Goal: Check status: Check status

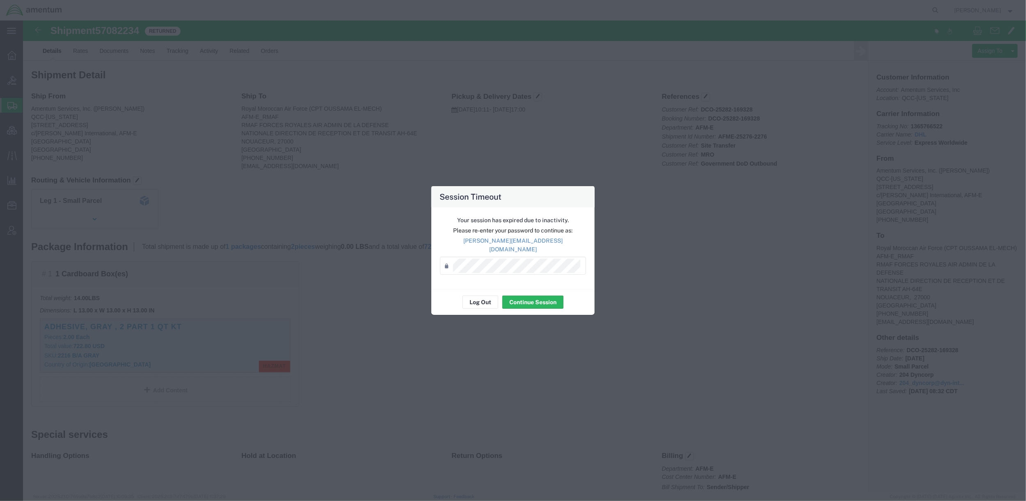
click at [478, 277] on div "Your session has expired due to inactivity. Please re-enter your password to co…" at bounding box center [512, 249] width 163 height 82
click at [516, 297] on button "Continue Session" at bounding box center [532, 302] width 61 height 13
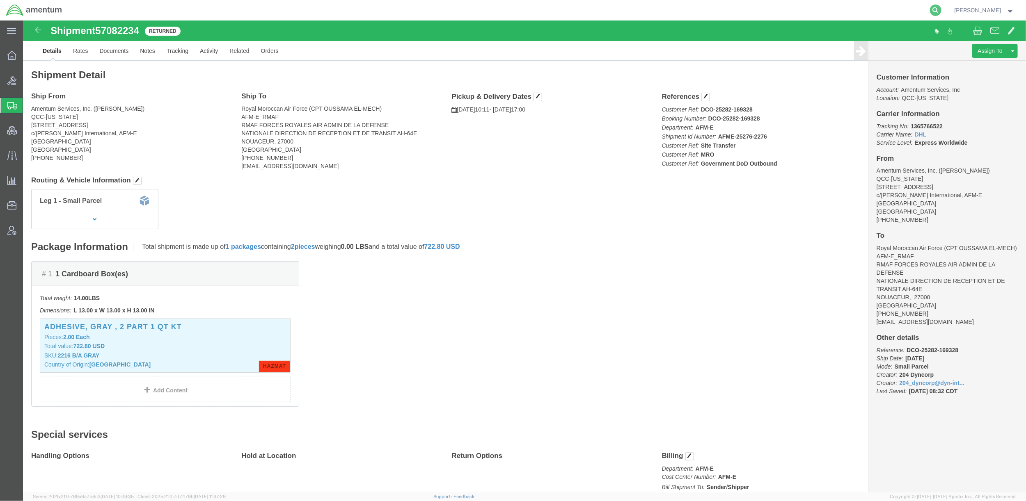
click at [935, 6] on icon at bounding box center [935, 10] width 11 height 11
paste input "338907896"
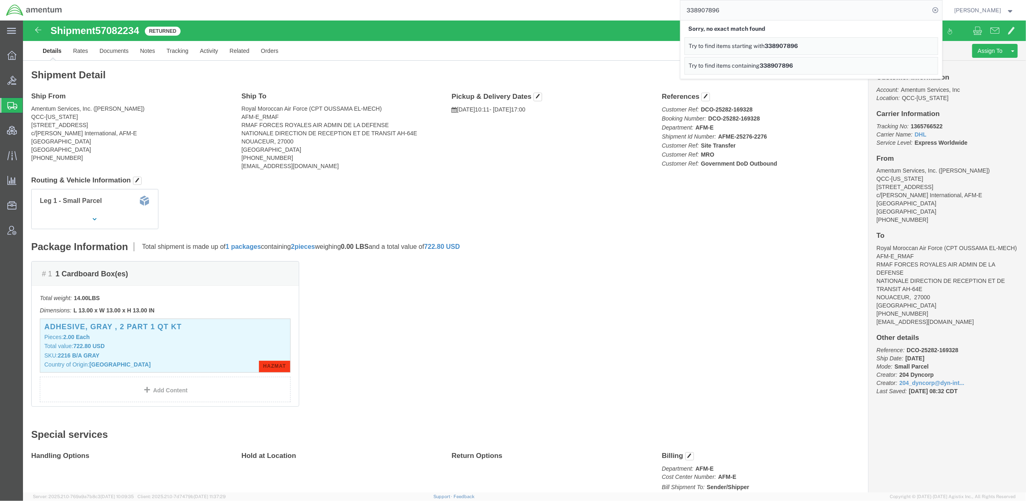
drag, startPoint x: 733, startPoint y: 6, endPoint x: 565, endPoint y: 1, distance: 167.5
click at [565, 1] on div "338907896 Sorry, no exact match found Try to find items starting with 338907896…" at bounding box center [505, 10] width 874 height 21
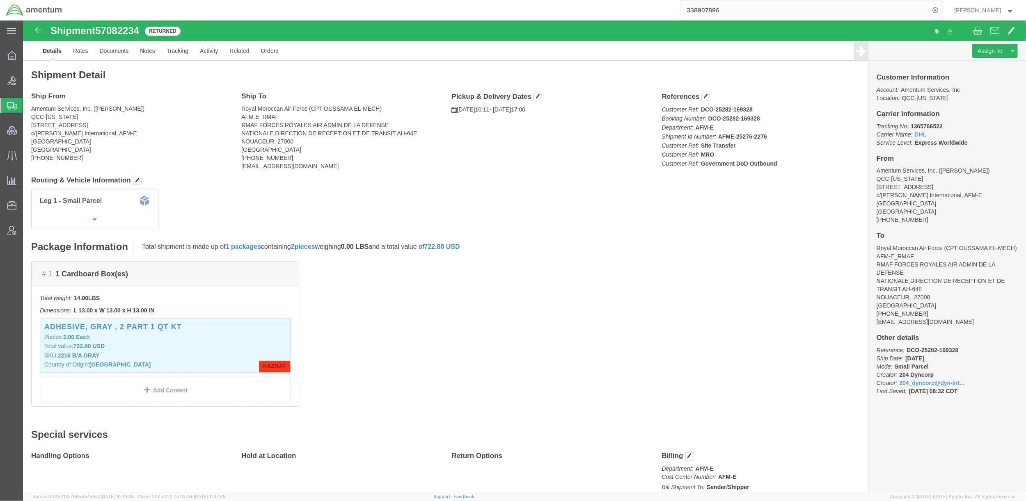
paste input "9064556922"
click at [933, 9] on icon at bounding box center [935, 10] width 11 height 11
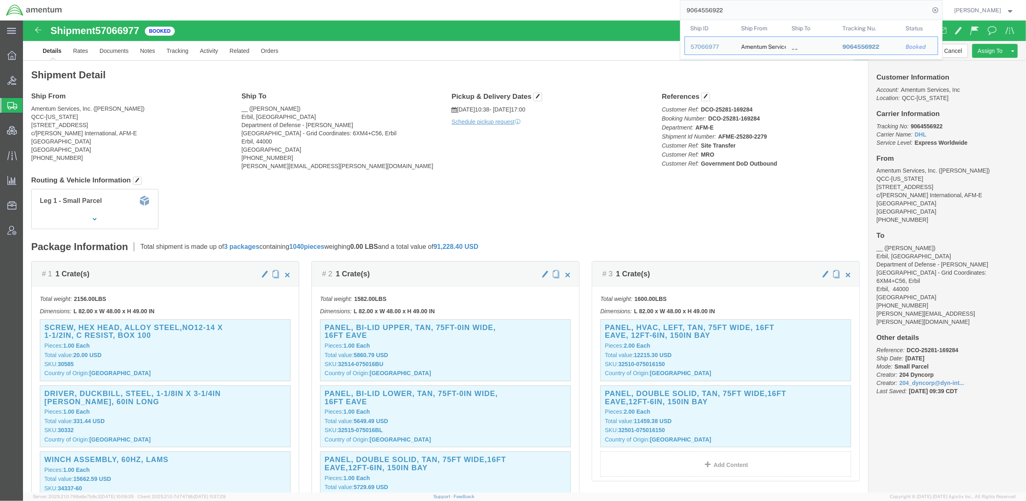
click div "Customer Information Account: Amentum Services, Inc Location: QCC-[US_STATE] Ca…"
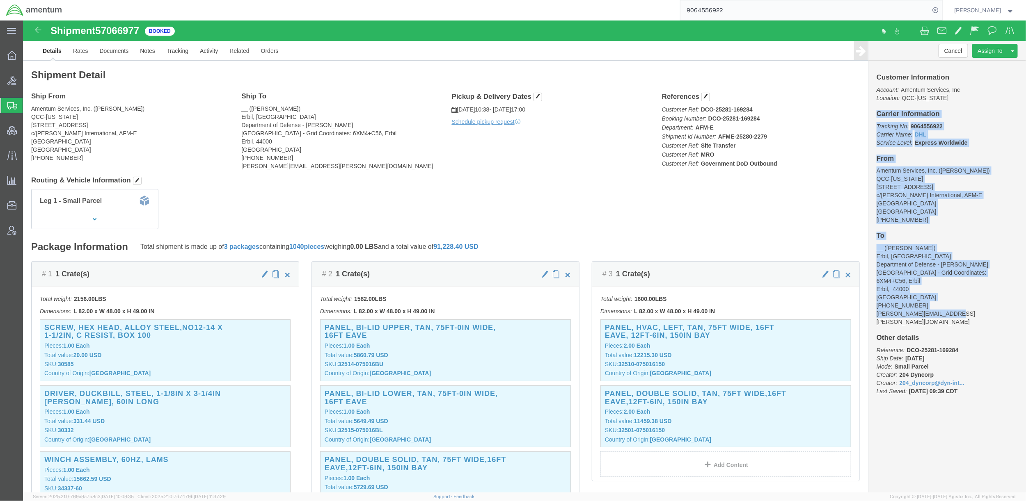
drag, startPoint x: 848, startPoint y: 95, endPoint x: 951, endPoint y: 290, distance: 219.8
click div "Customer Information Account: Amentum Services, Inc Location: QCC-[US_STATE] Ca…"
copy div "Carrier Information Tracking No: 9064556922 Carrier Name: DHL DHL Service Level…"
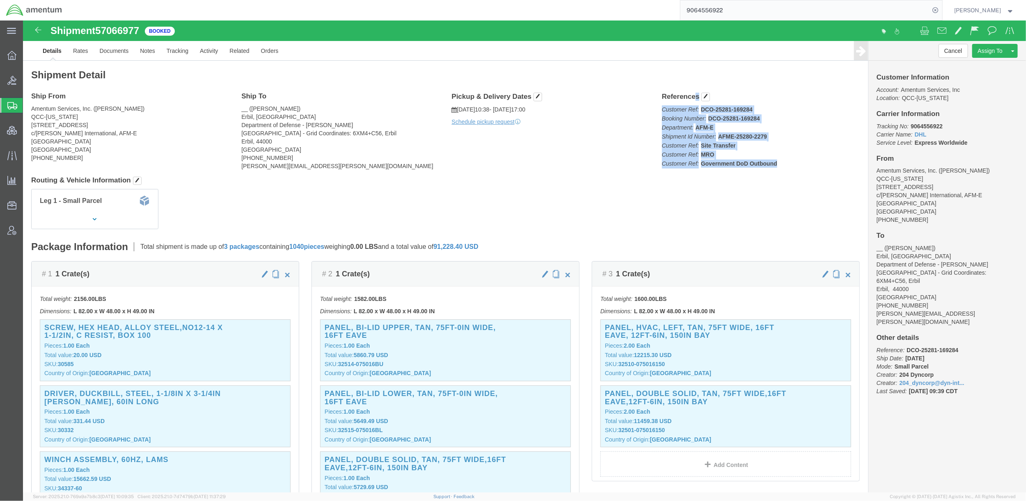
drag, startPoint x: 635, startPoint y: 77, endPoint x: 754, endPoint y: 149, distance: 139.2
click div "References Customer Ref: DCO-25281-169284 Booking Number: DCO-25281-169284 Depa…"
copy div "References Customer Ref: DCO-25281-169284 Booking Number: DCO-25281-169284 Depa…"
click link "Documents"
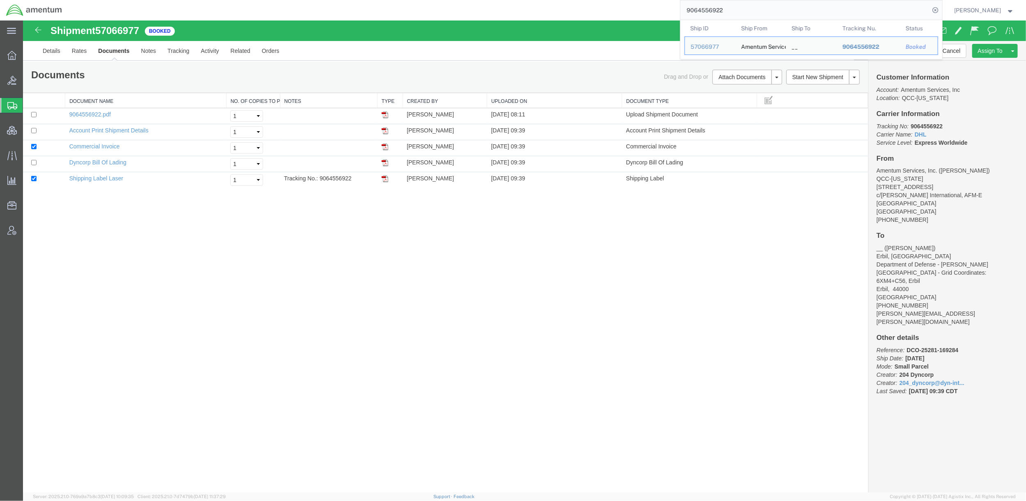
drag, startPoint x: 736, startPoint y: 11, endPoint x: 654, endPoint y: 6, distance: 82.6
click at [654, 6] on div "9064556922 Ship ID Ship From Ship To Tracking Nu. Status Ship ID 57066977 Ship …" at bounding box center [505, 10] width 874 height 21
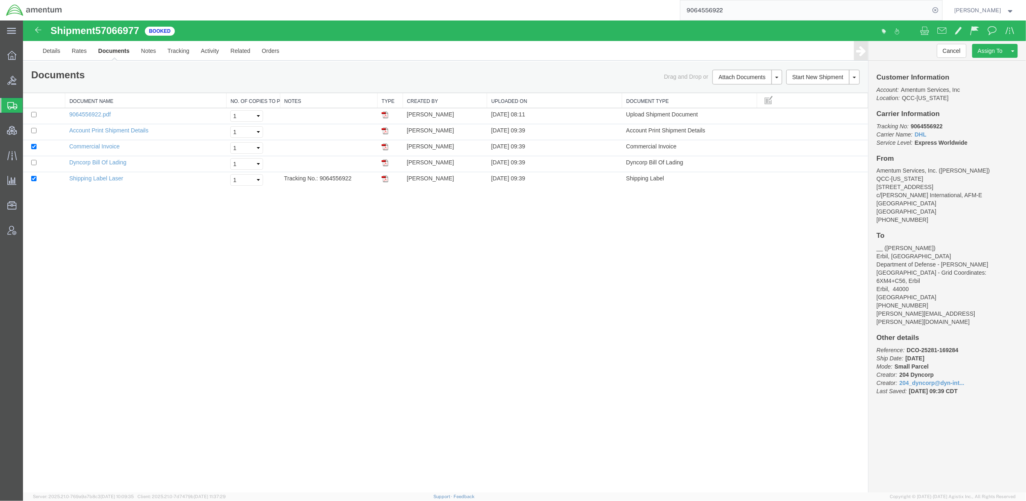
paste input "57135797"
type input "57135797"
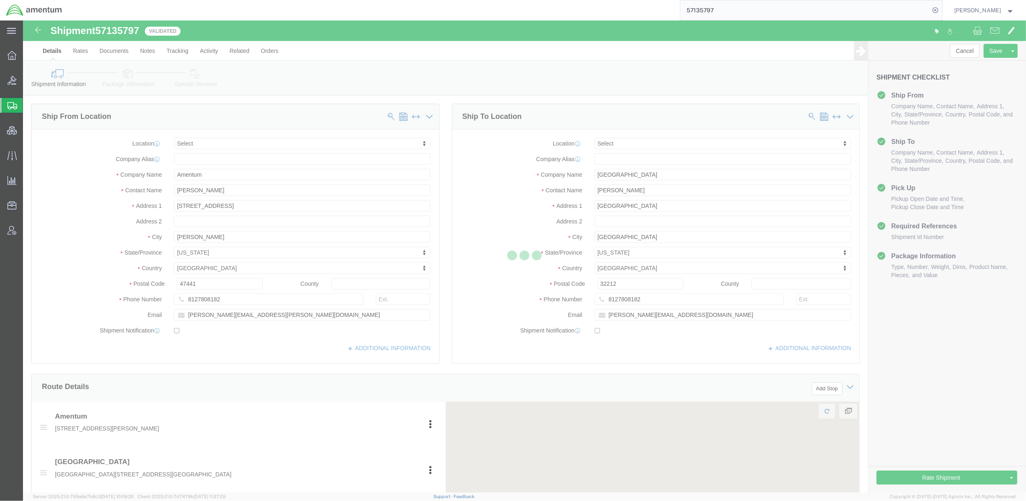
select select
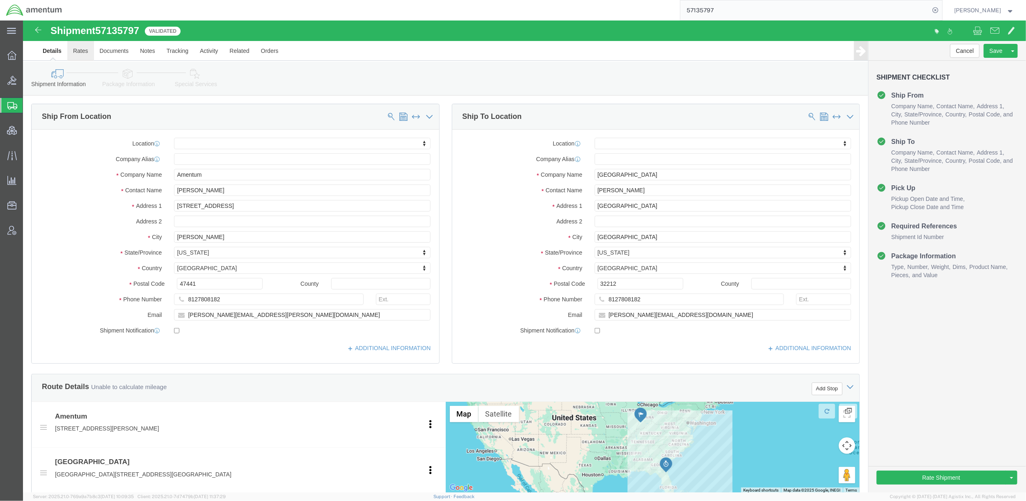
click link "Rates"
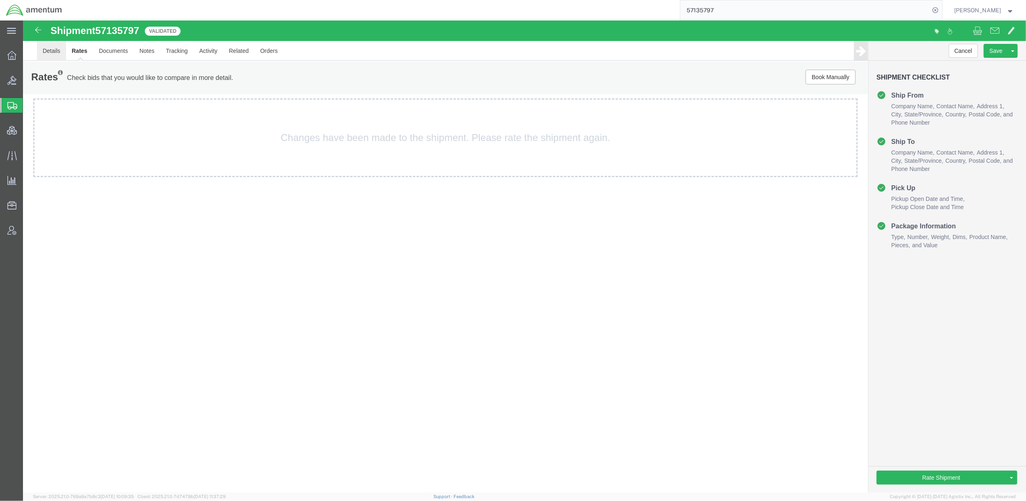
click at [52, 53] on link "Details" at bounding box center [51, 51] width 29 height 20
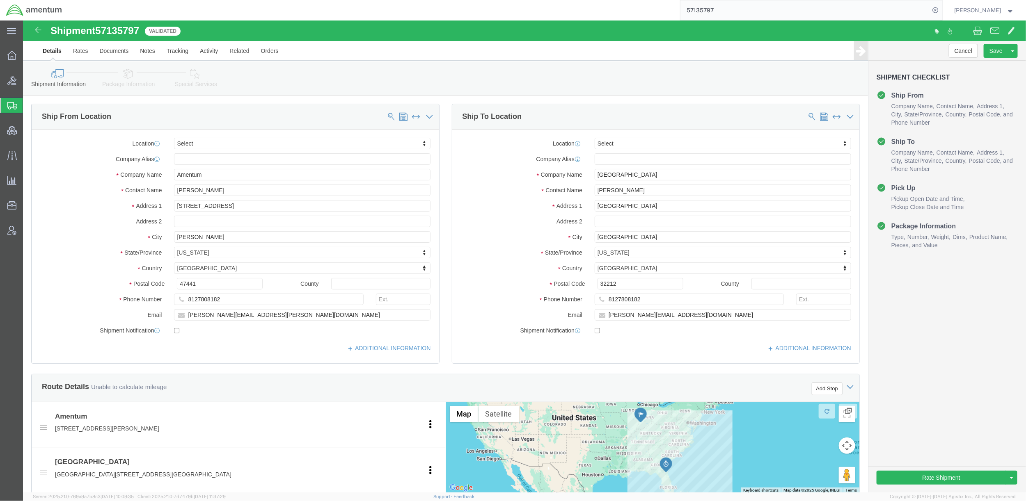
click link "Package Information"
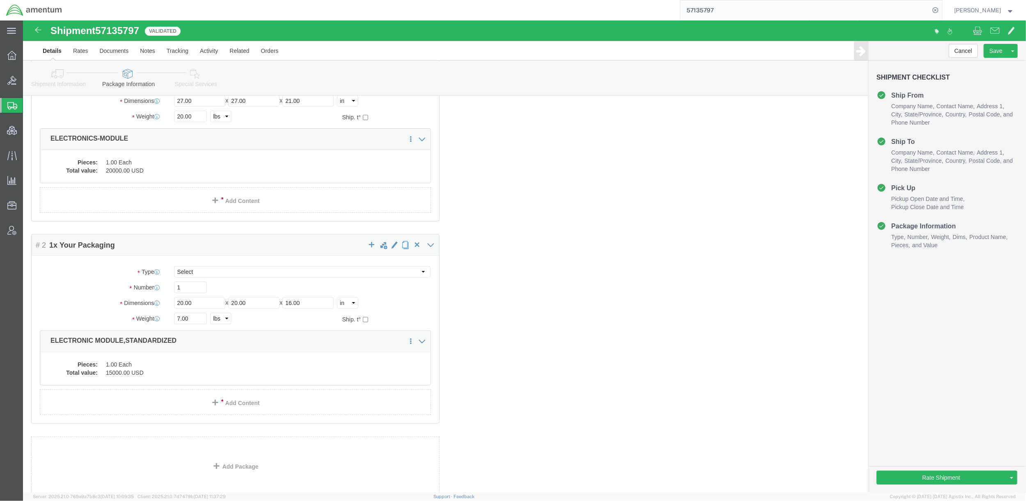
scroll to position [151, 0]
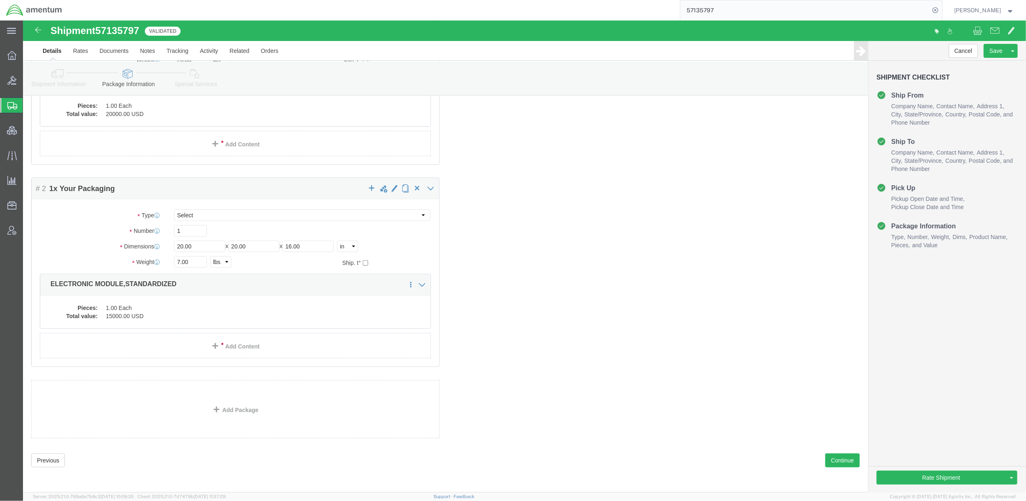
click link "Special Services"
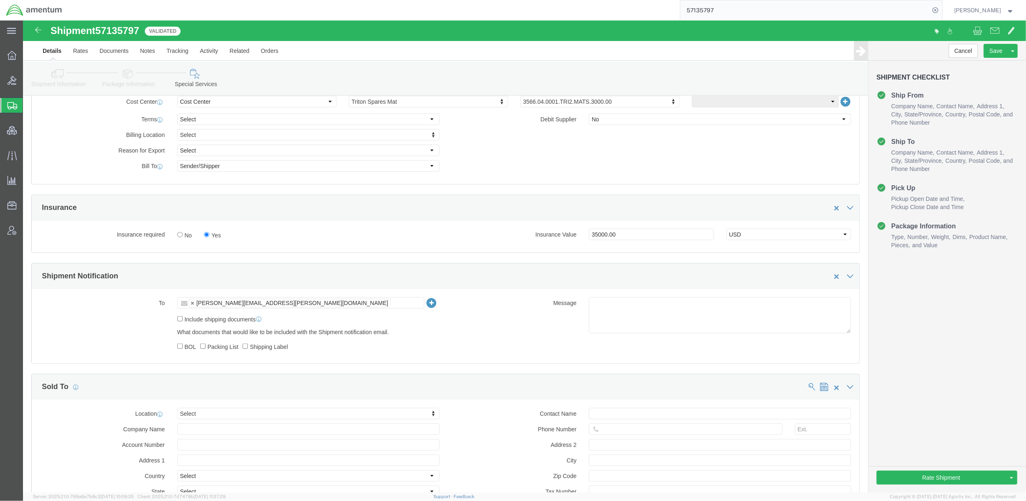
scroll to position [376, 0]
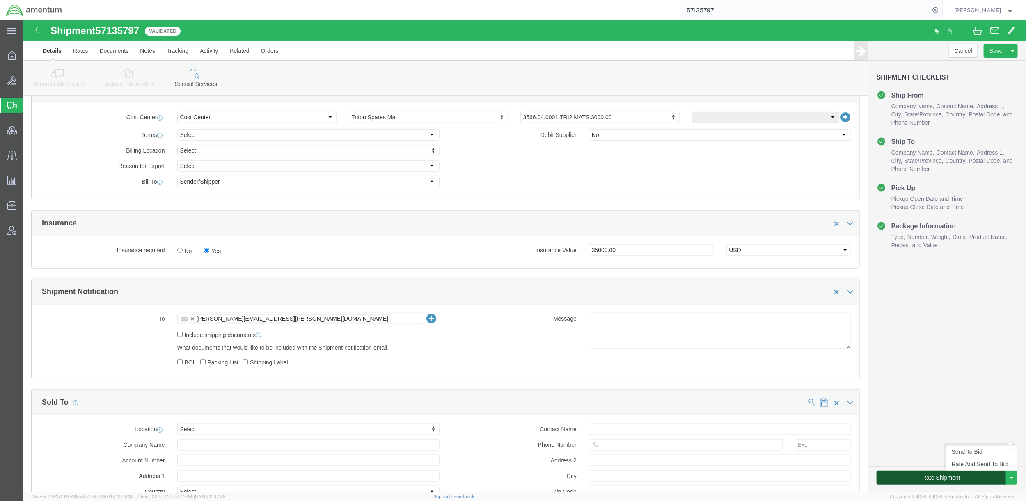
click button "Rate Shipment"
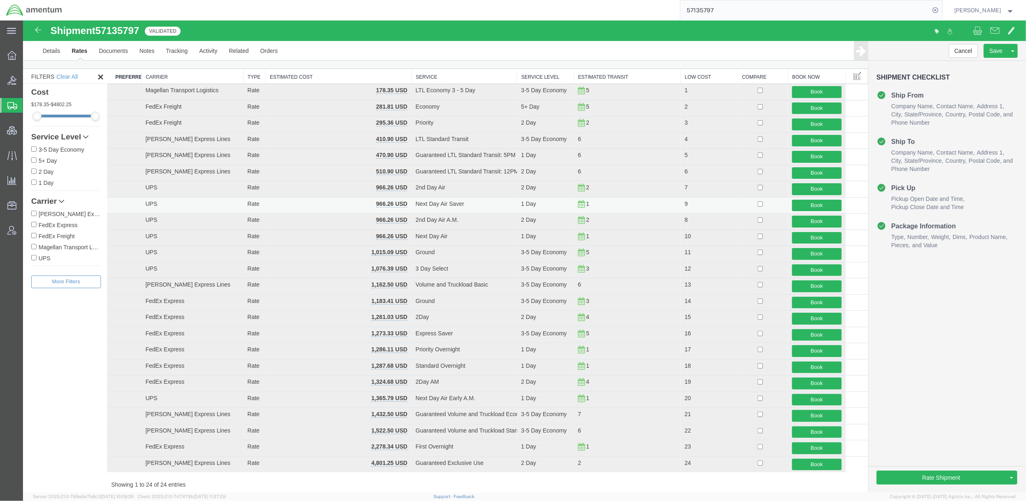
scroll to position [0, 0]
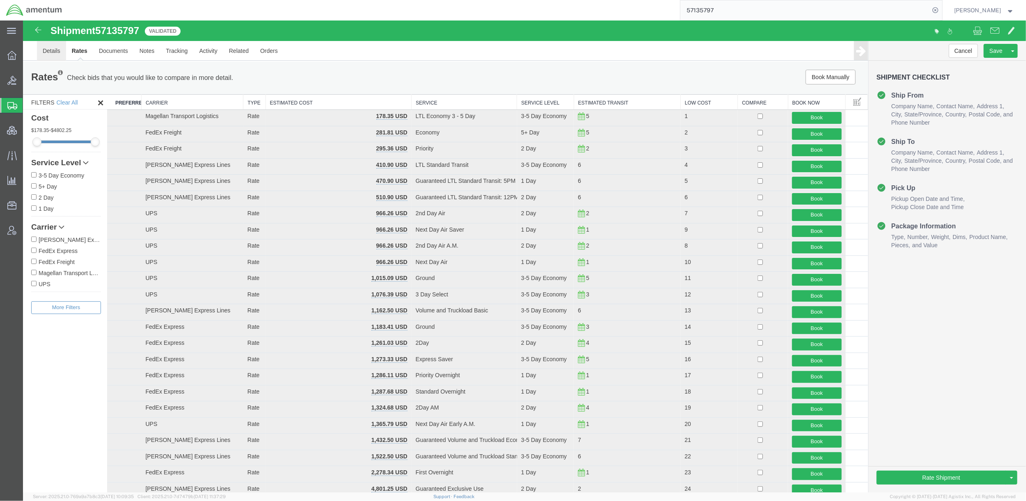
click at [46, 49] on link "Details" at bounding box center [51, 51] width 29 height 20
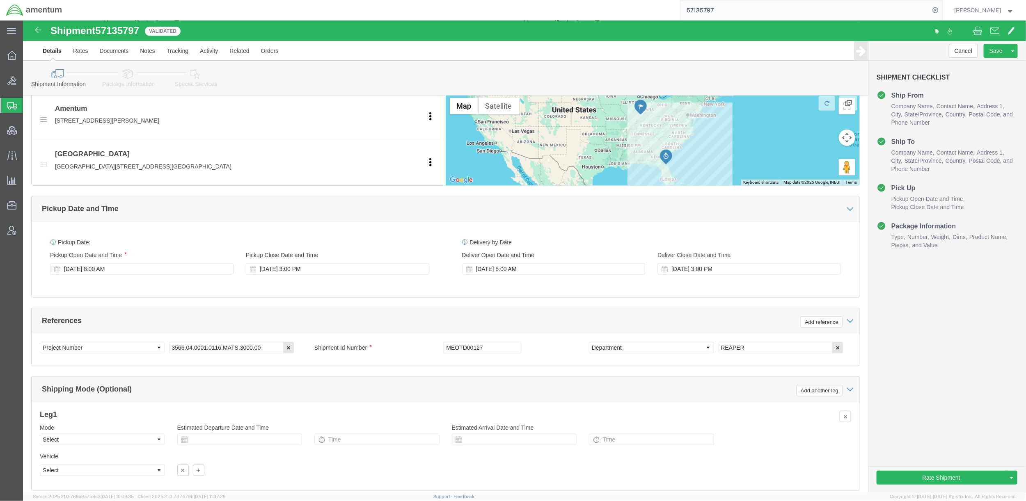
scroll to position [328, 0]
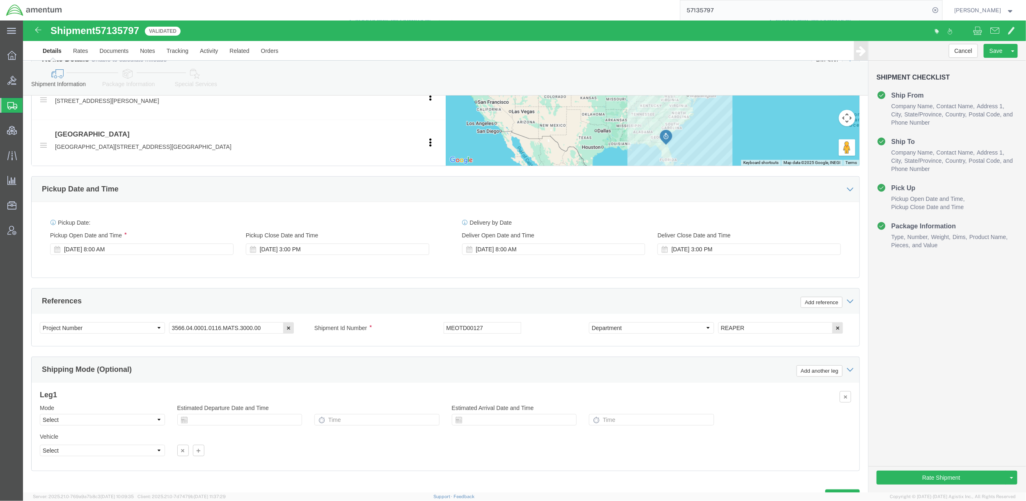
click icon
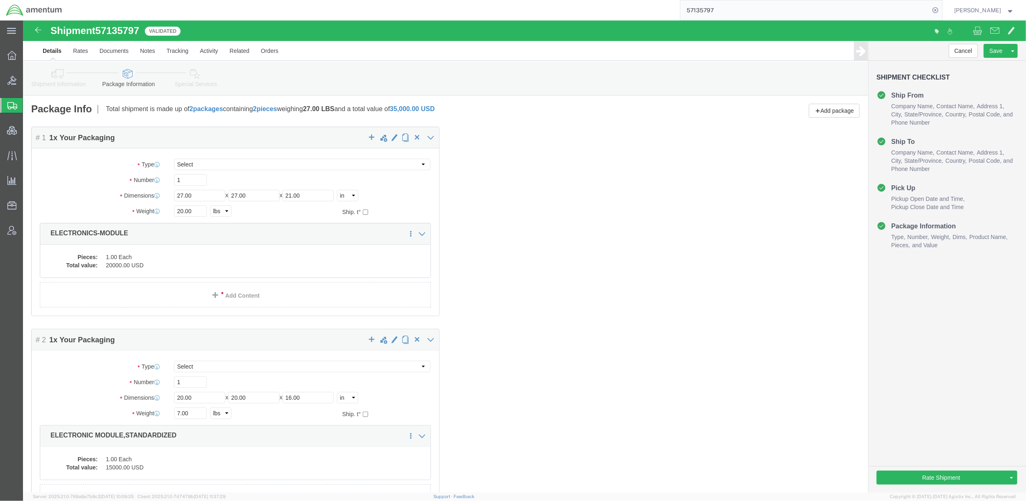
click link "Shipment Information"
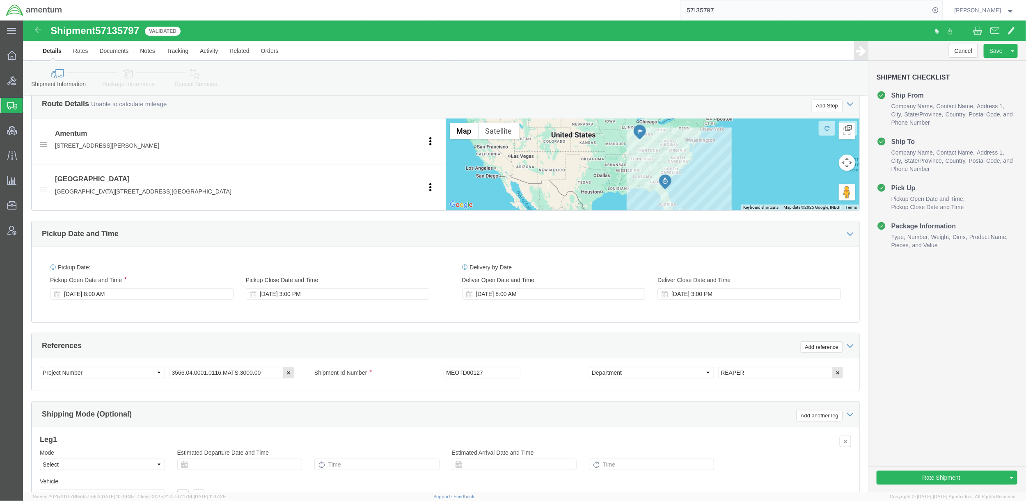
scroll to position [368, 0]
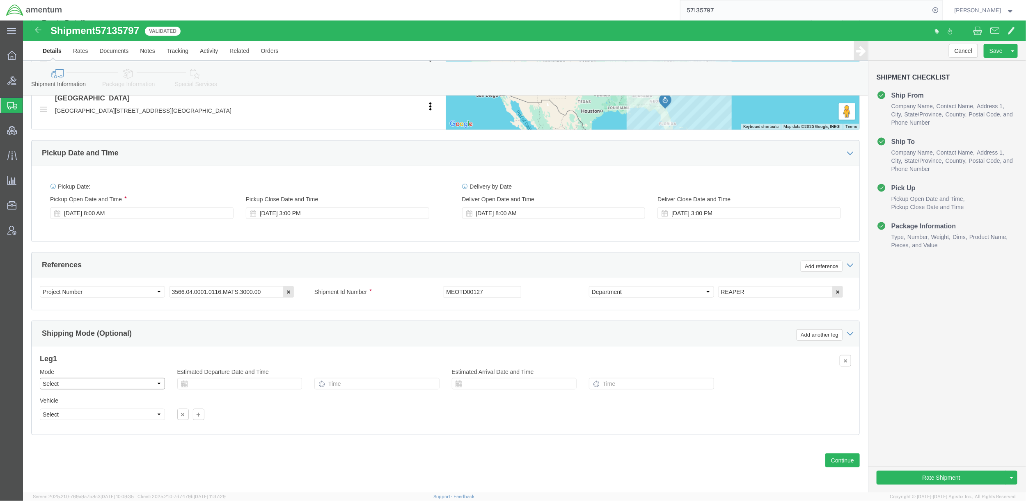
click select "Select Air Less than Truckload Multi-Leg Ocean Freight Rail Small Parcel Truckl…"
select select "SMAL"
click select "Select Air Less than Truckload Multi-Leg Ocean Freight Rail Small Parcel Truckl…"
click button "Rate Shipment"
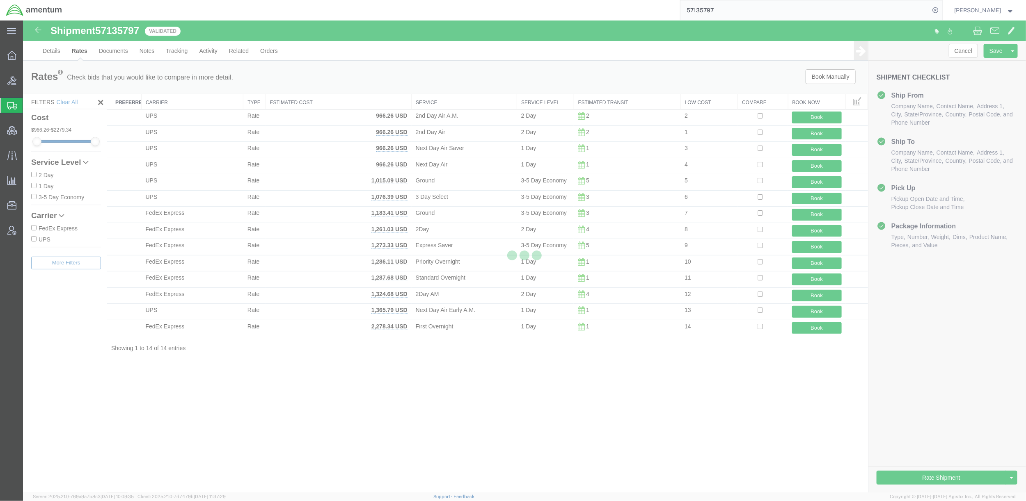
scroll to position [0, 0]
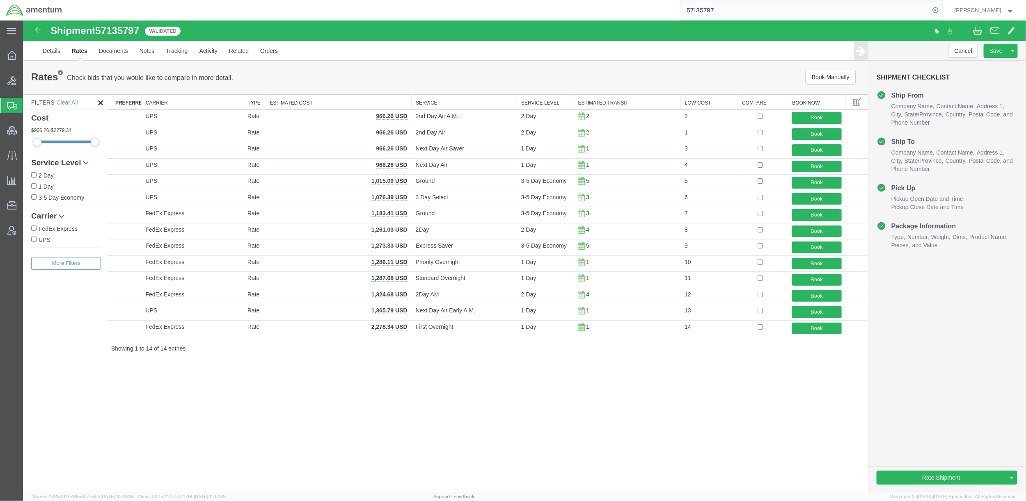
click at [697, 97] on th "Low Cost" at bounding box center [708, 101] width 57 height 15
click at [29, 108] on span "Shipments" at bounding box center [26, 105] width 7 height 16
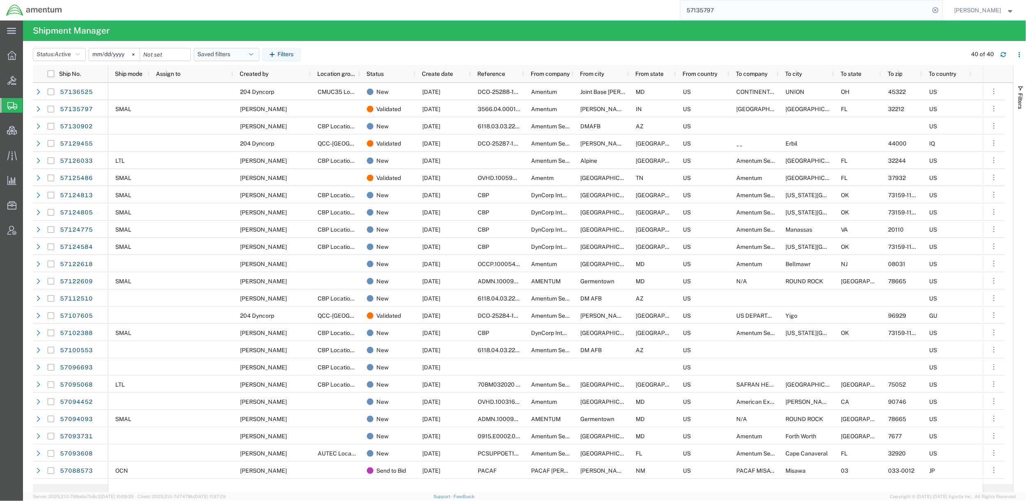
click at [228, 56] on button "Saved filters" at bounding box center [227, 54] width 66 height 13
click at [225, 109] on span "Active DCI shipments" at bounding box center [248, 105] width 107 height 15
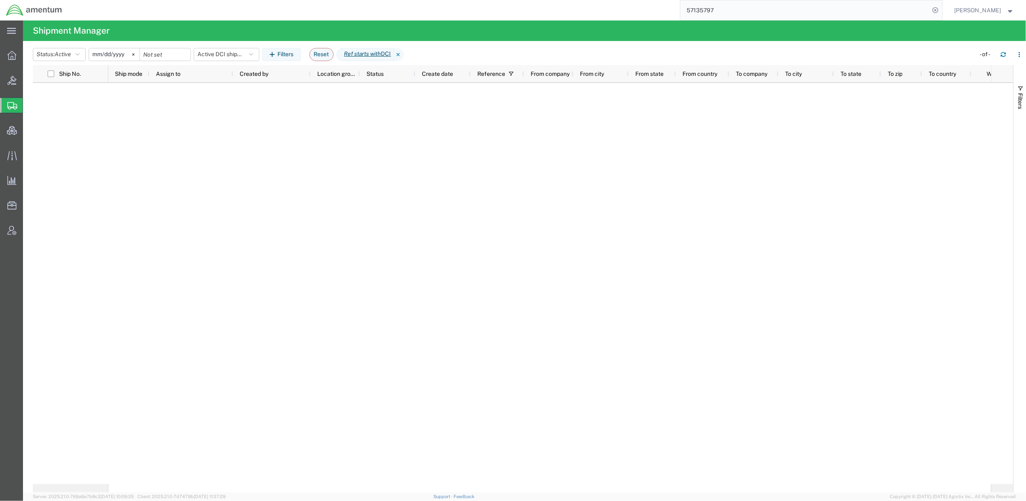
click at [404, 54] on icon at bounding box center [399, 54] width 10 height 13
